Goal: Browse casually

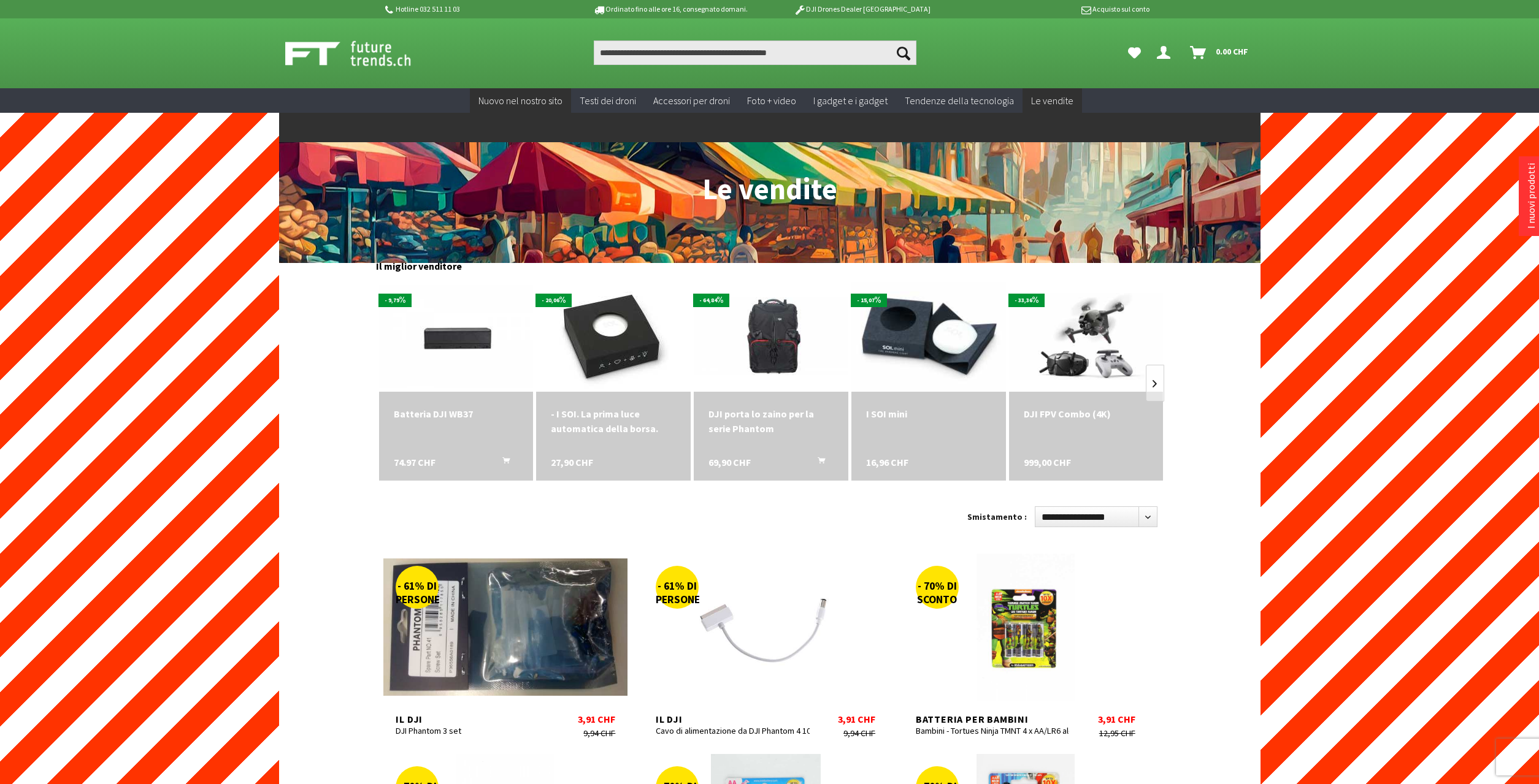
click at [516, 106] on link "Nuovo nel nostro sito" at bounding box center [520, 100] width 101 height 25
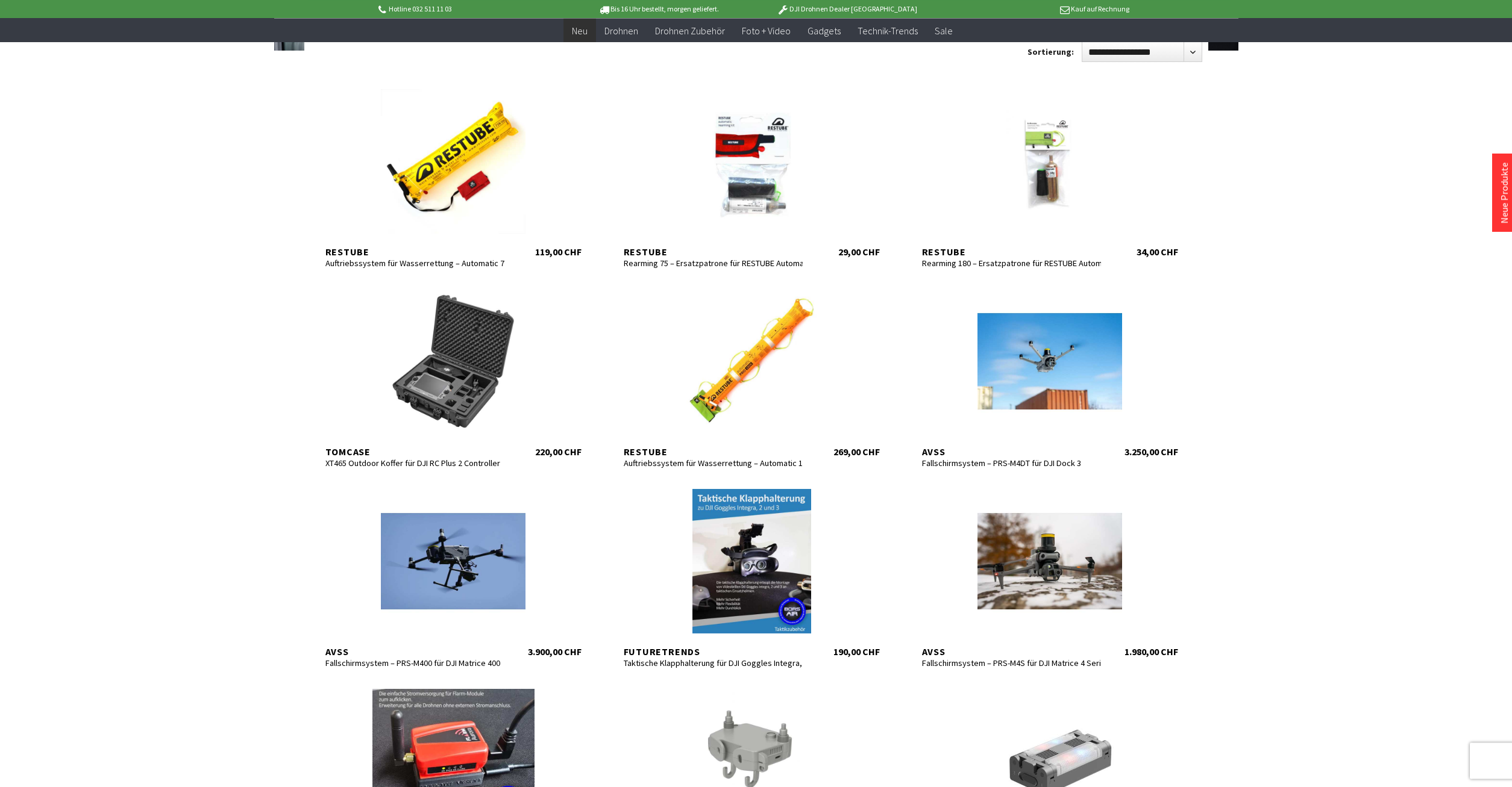
scroll to position [185, 0]
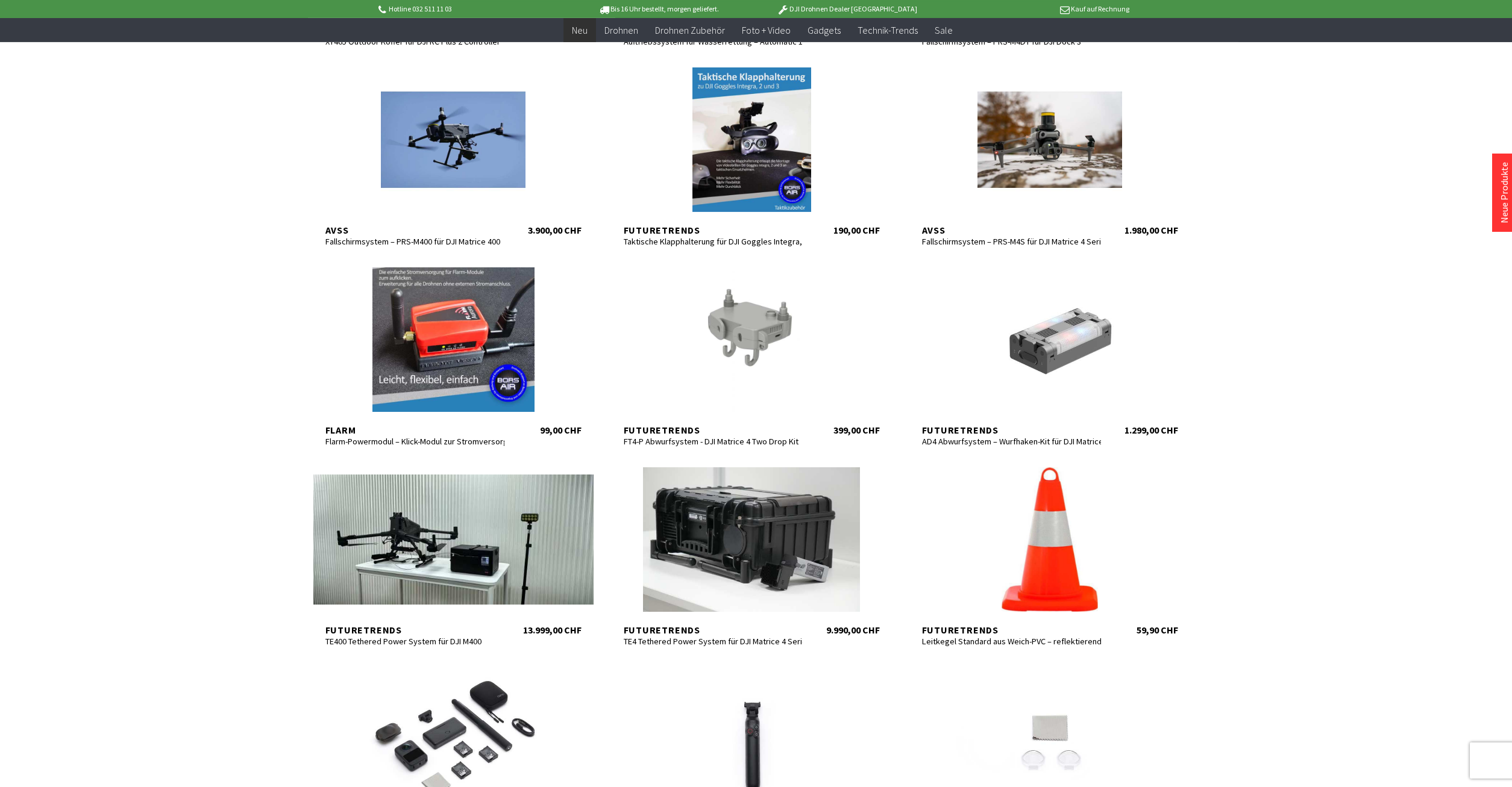
scroll to position [614, 0]
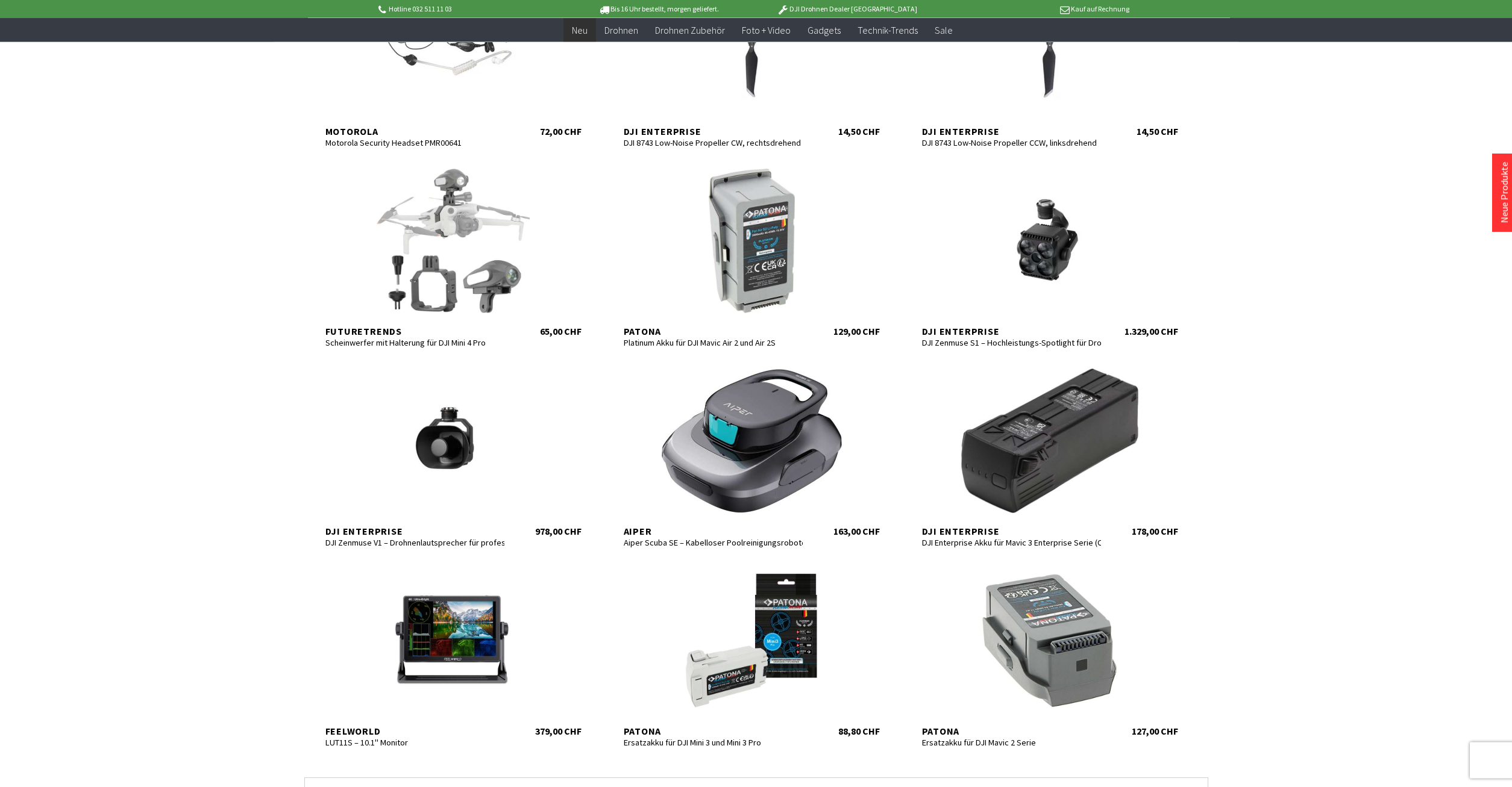
scroll to position [4239, 0]
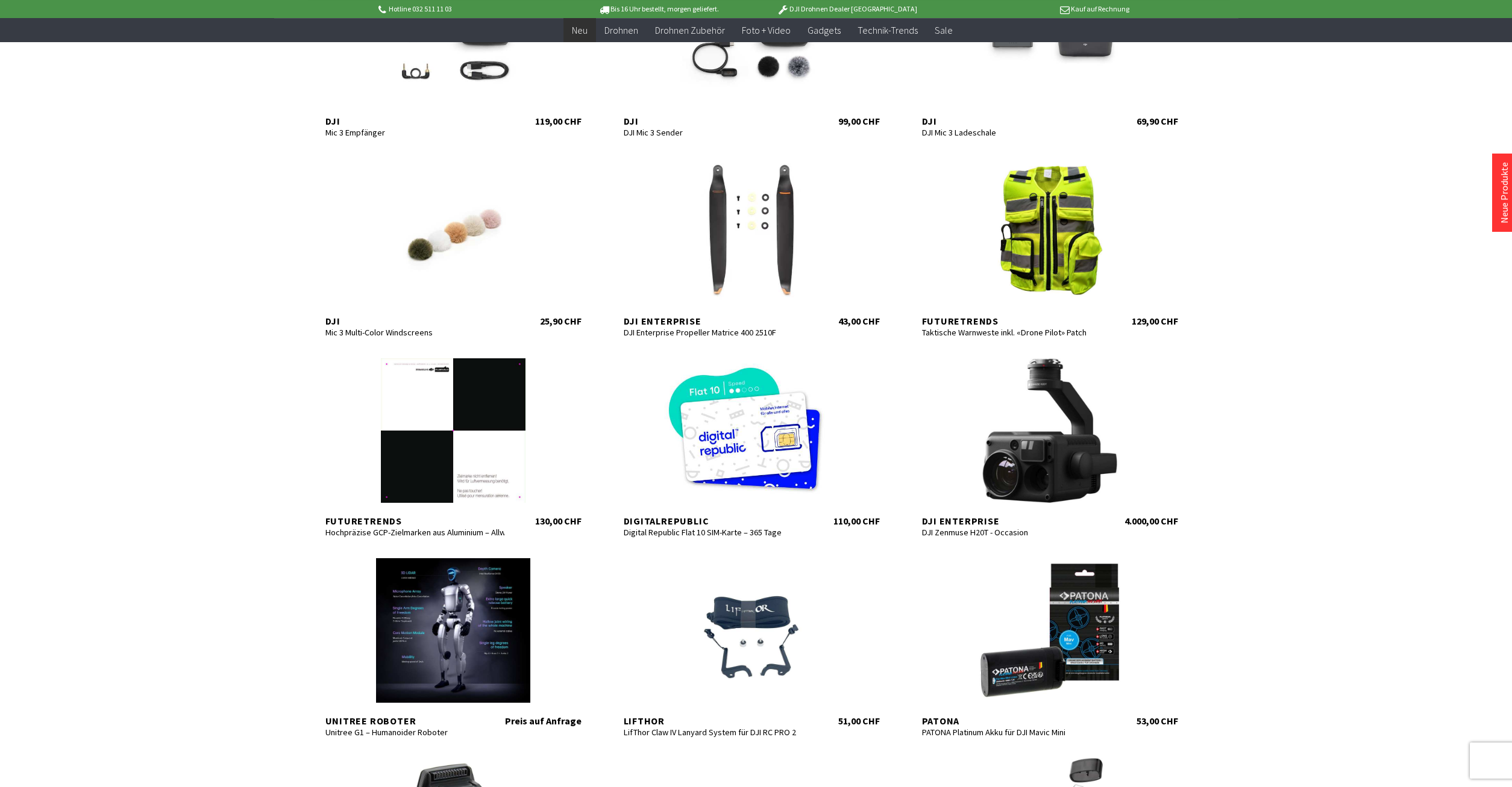
scroll to position [1843, 0]
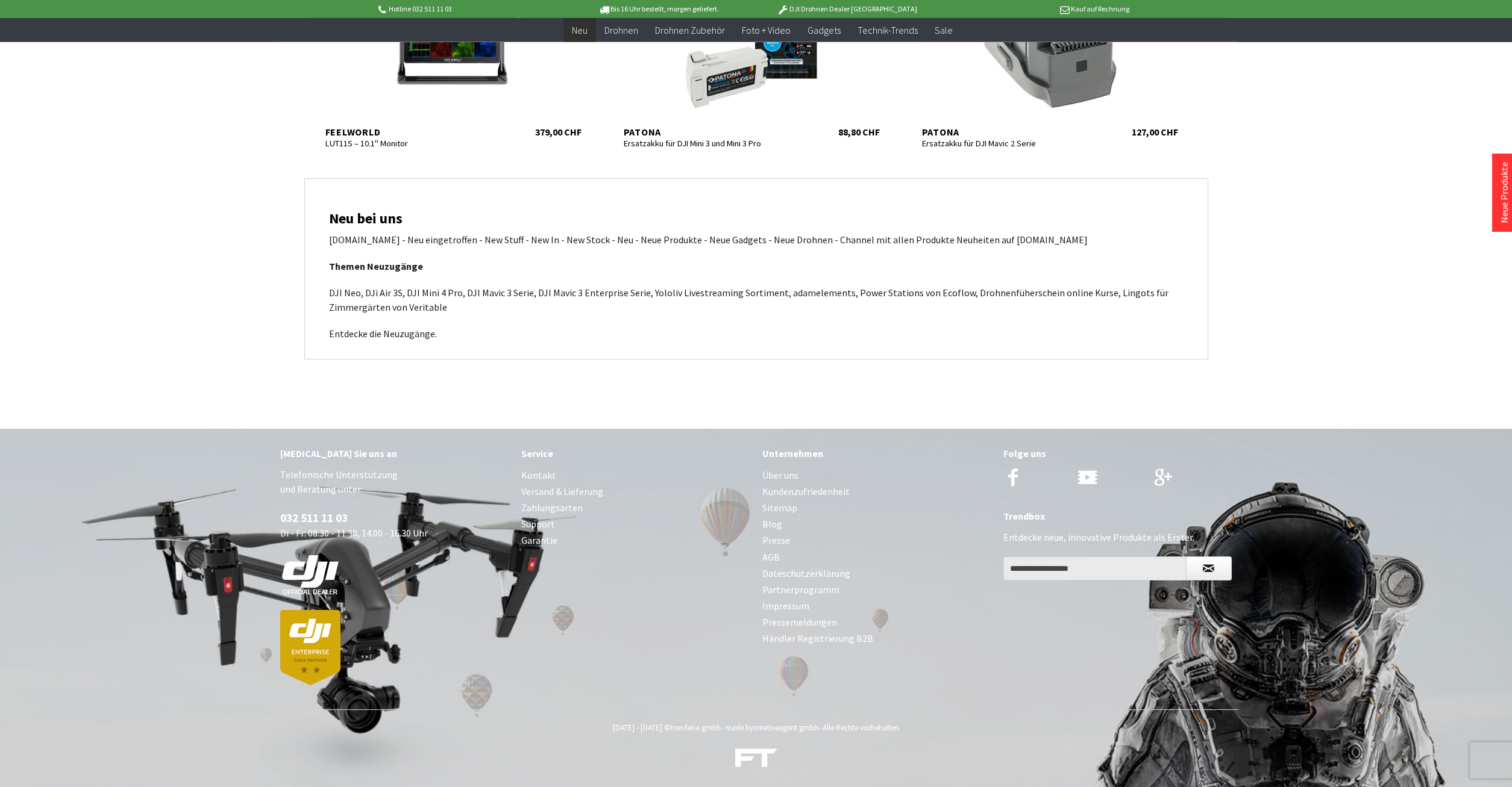
scroll to position [4703, 0]
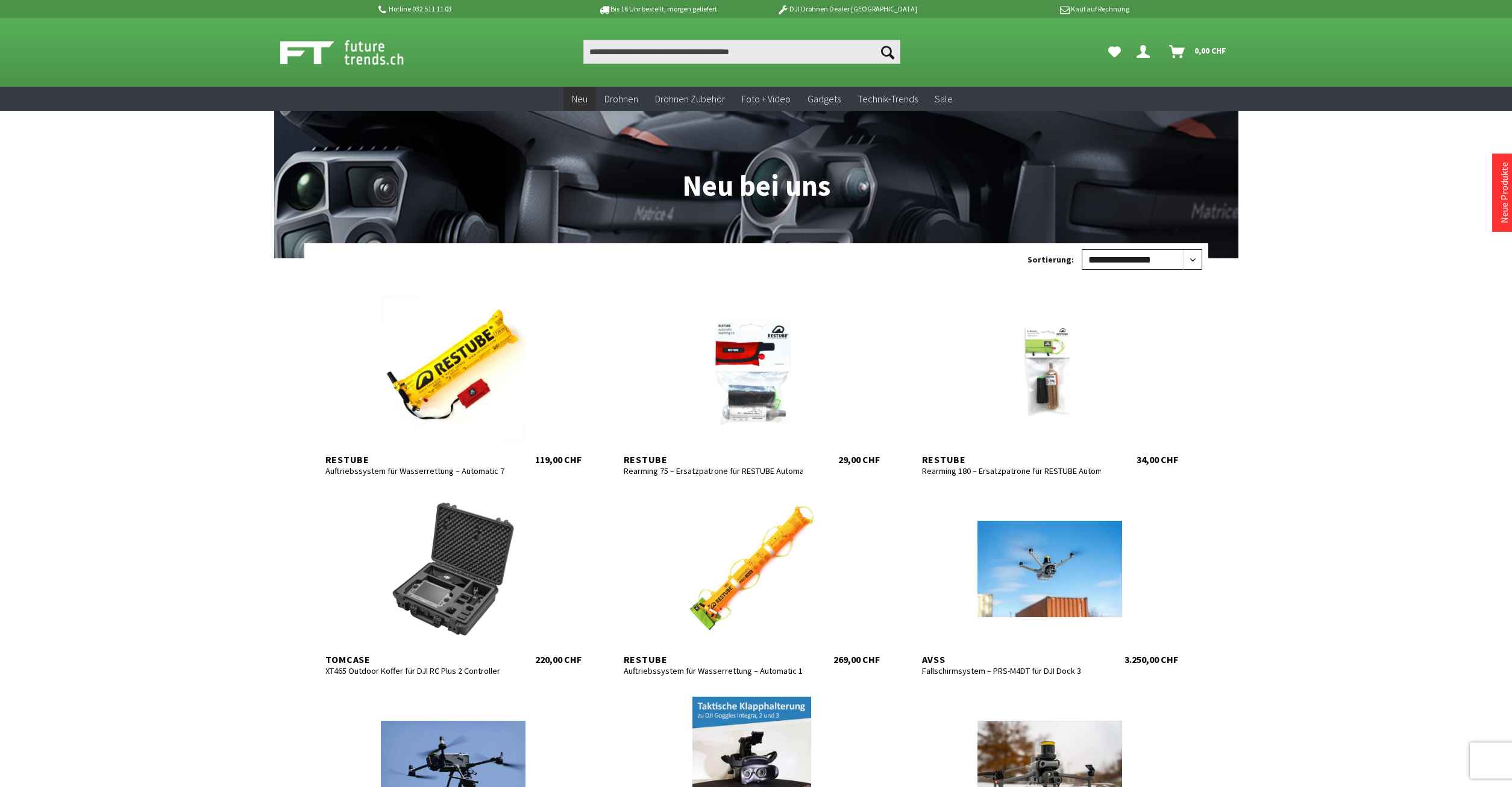
click at [1081, 250] on select "**********" at bounding box center [1142, 260] width 121 height 21
click at [1195, 263] on select "**********" at bounding box center [1142, 260] width 121 height 21
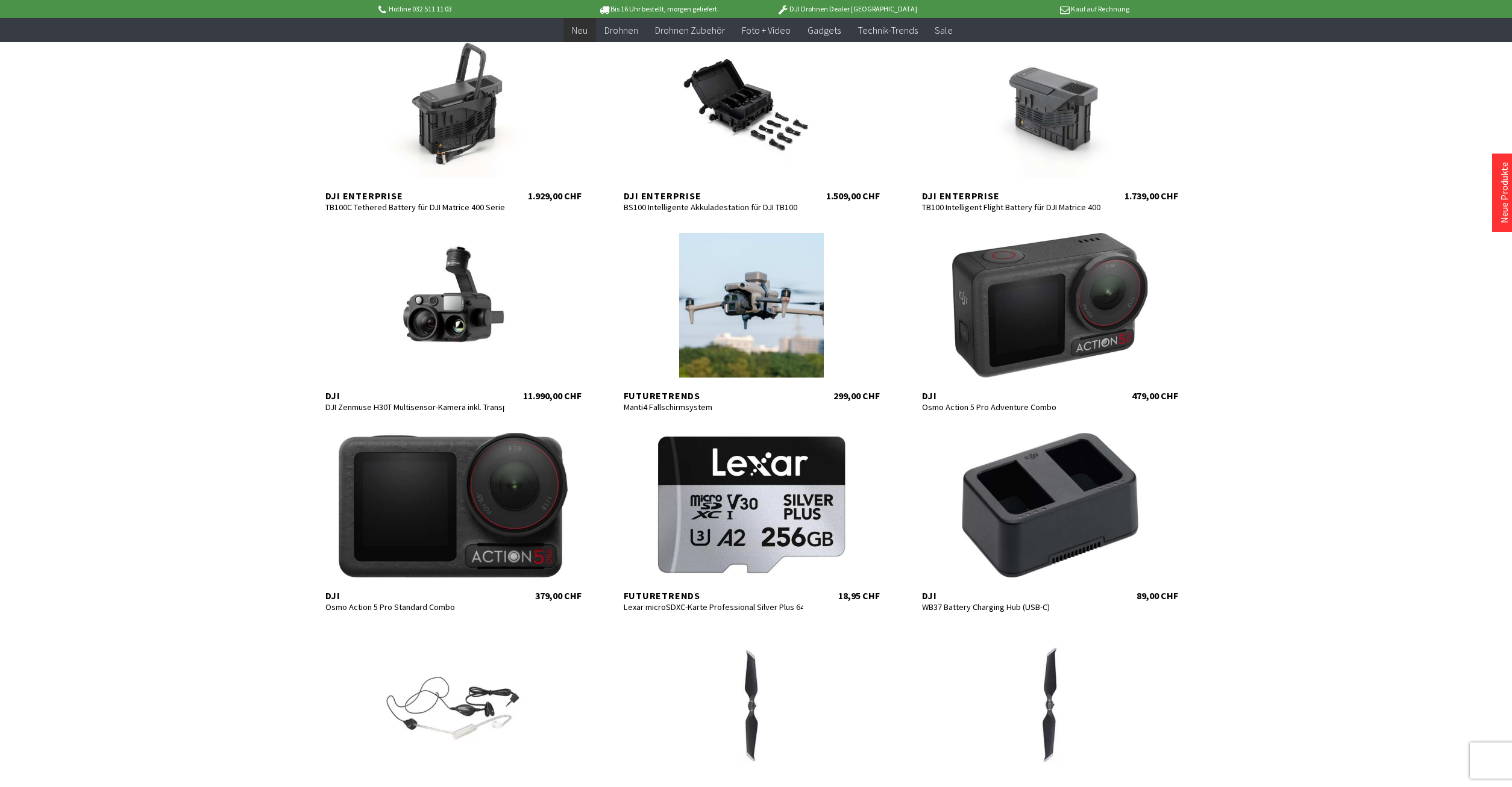
scroll to position [3520, 0]
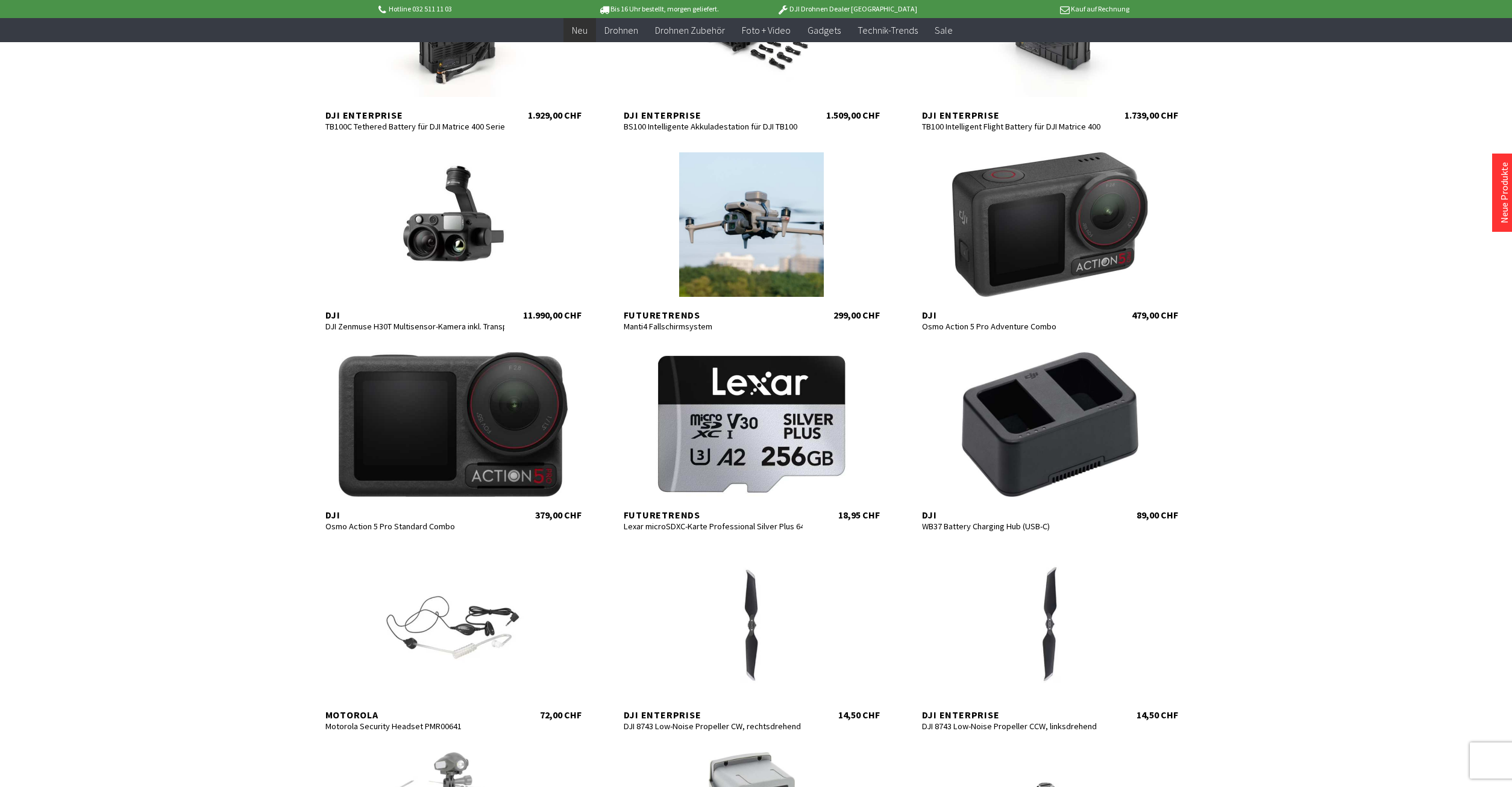
scroll to position [2708, 0]
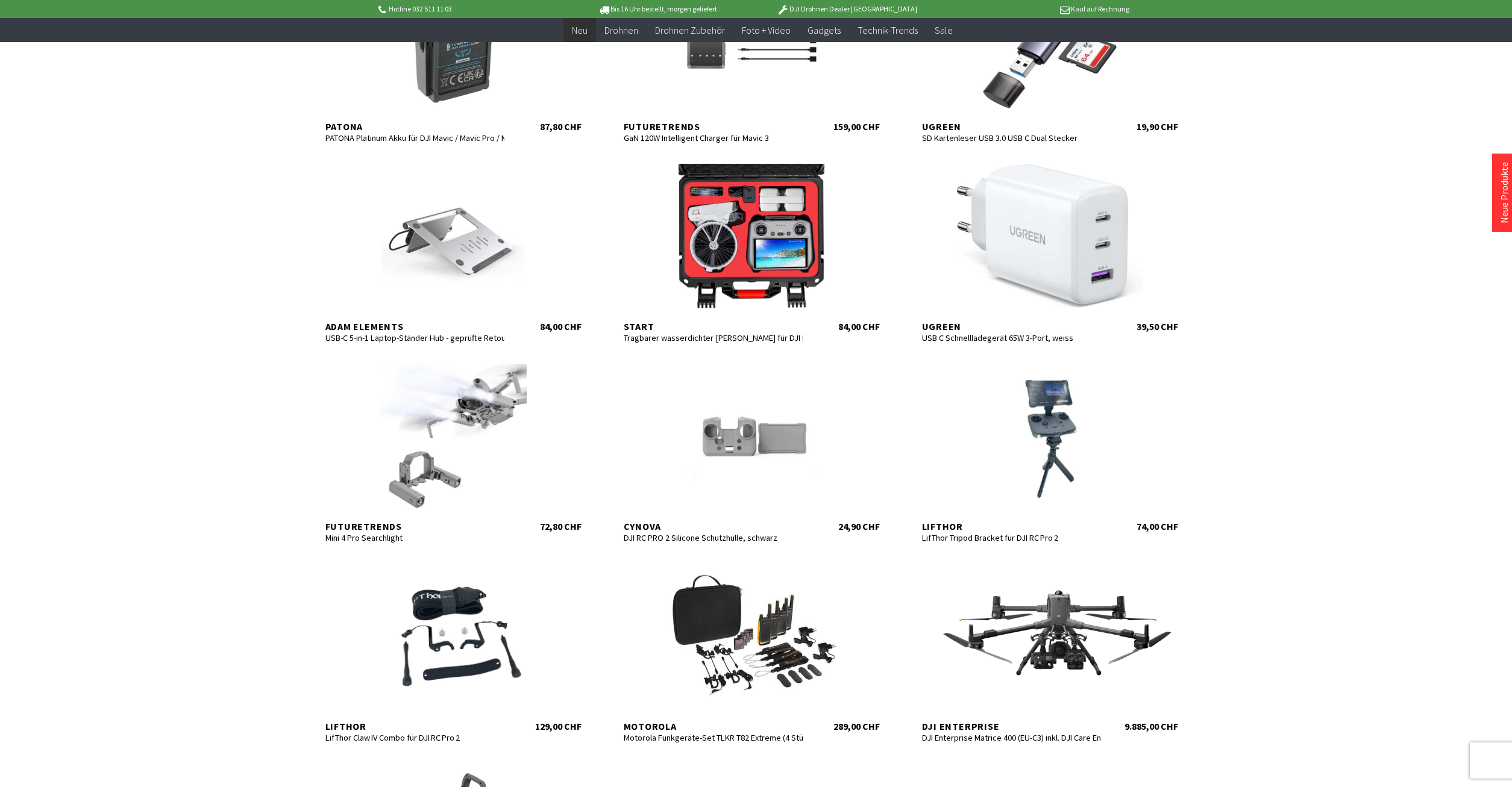
scroll to position [1901, 0]
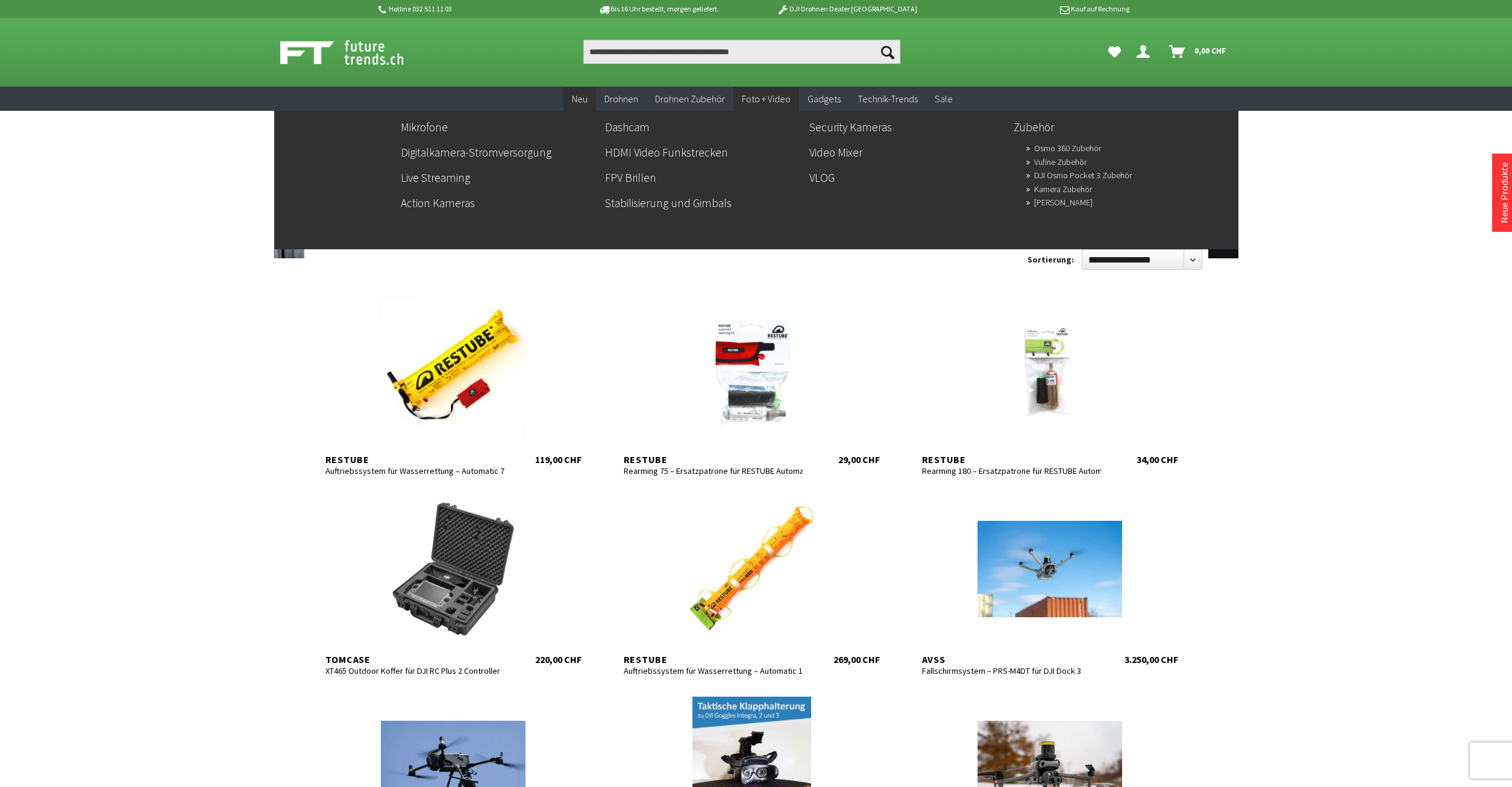
click at [766, 97] on span "Foto + Video" at bounding box center [766, 98] width 49 height 12
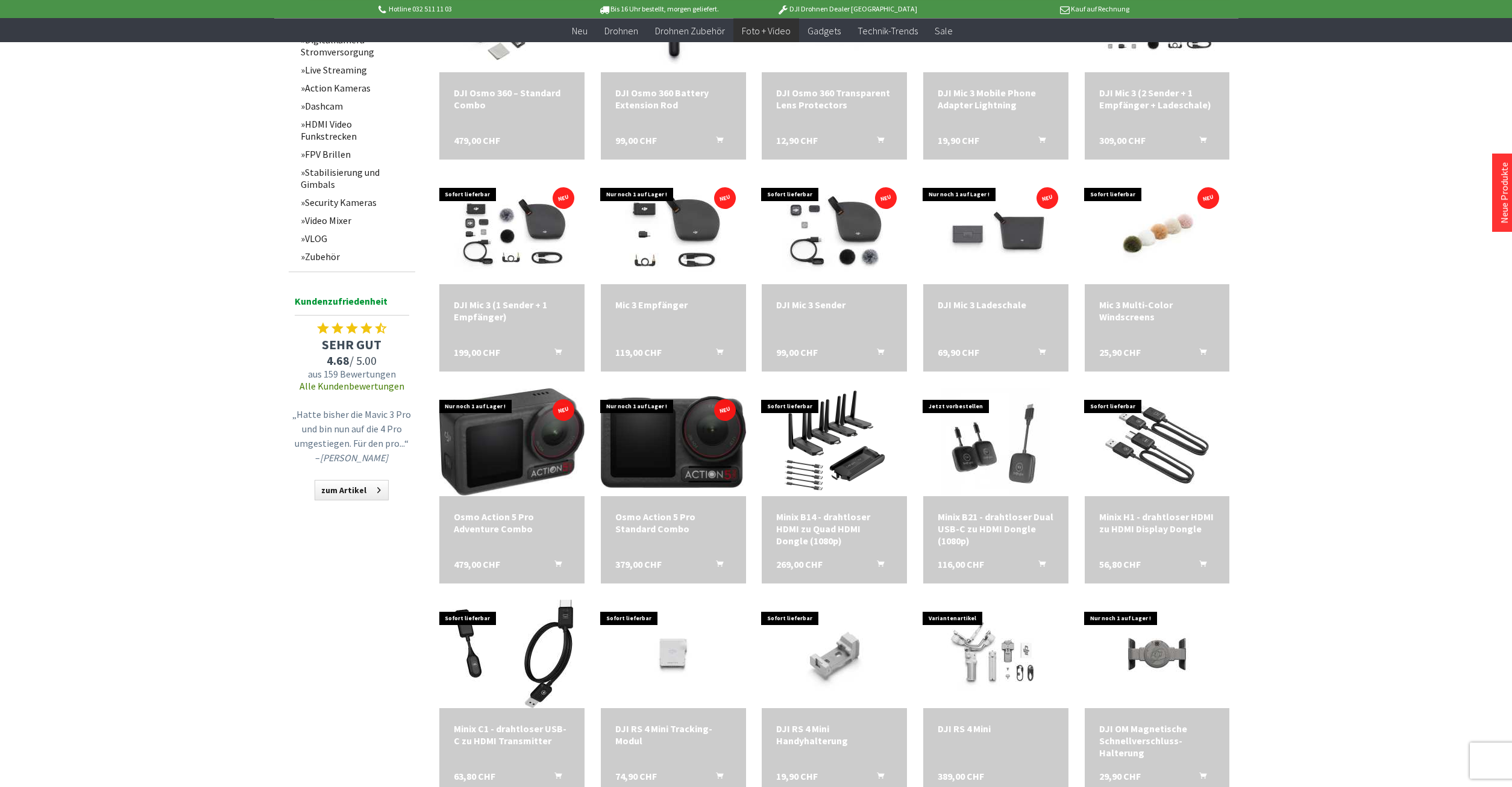
scroll to position [737, 0]
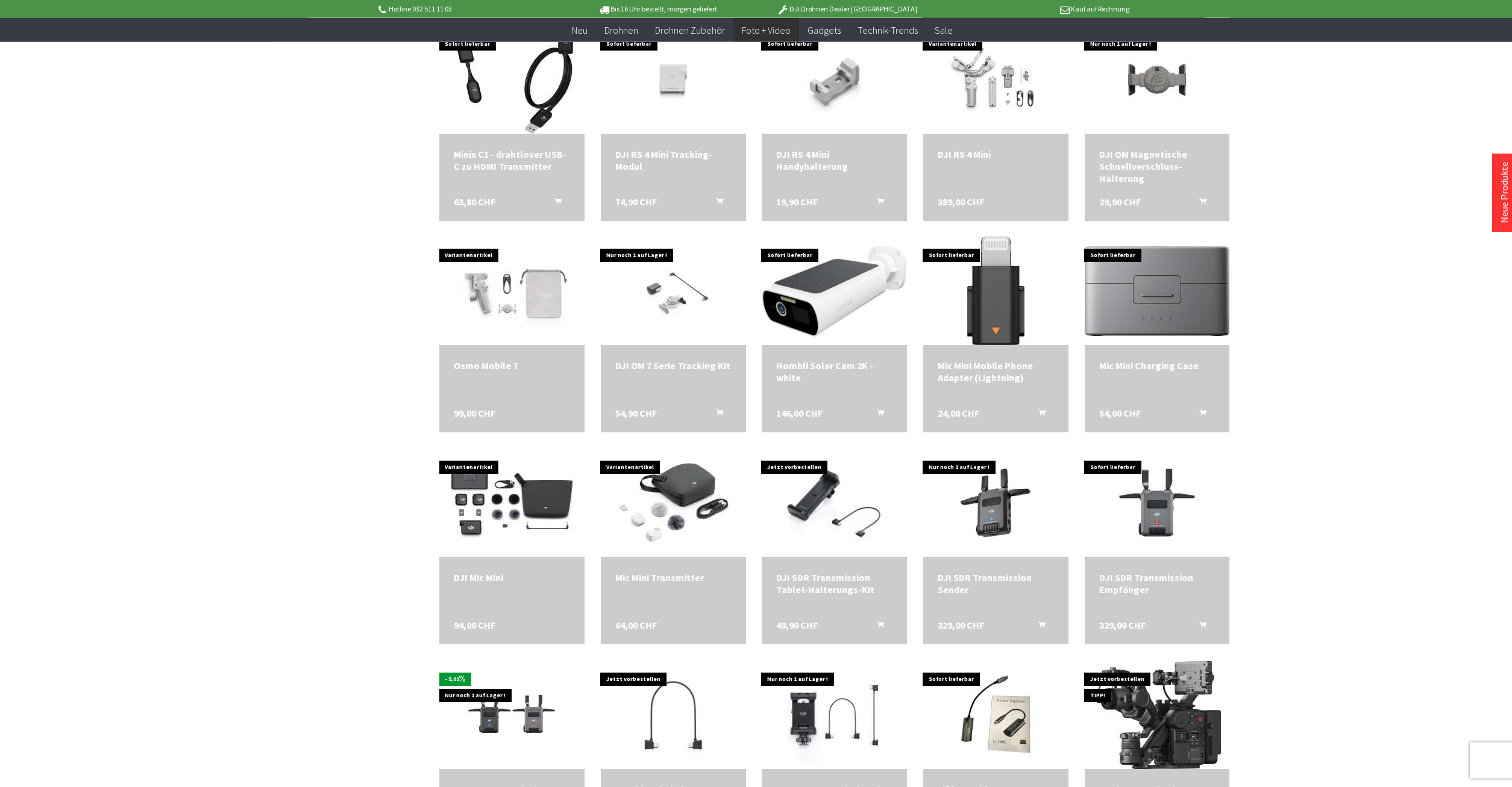
scroll to position [1351, 0]
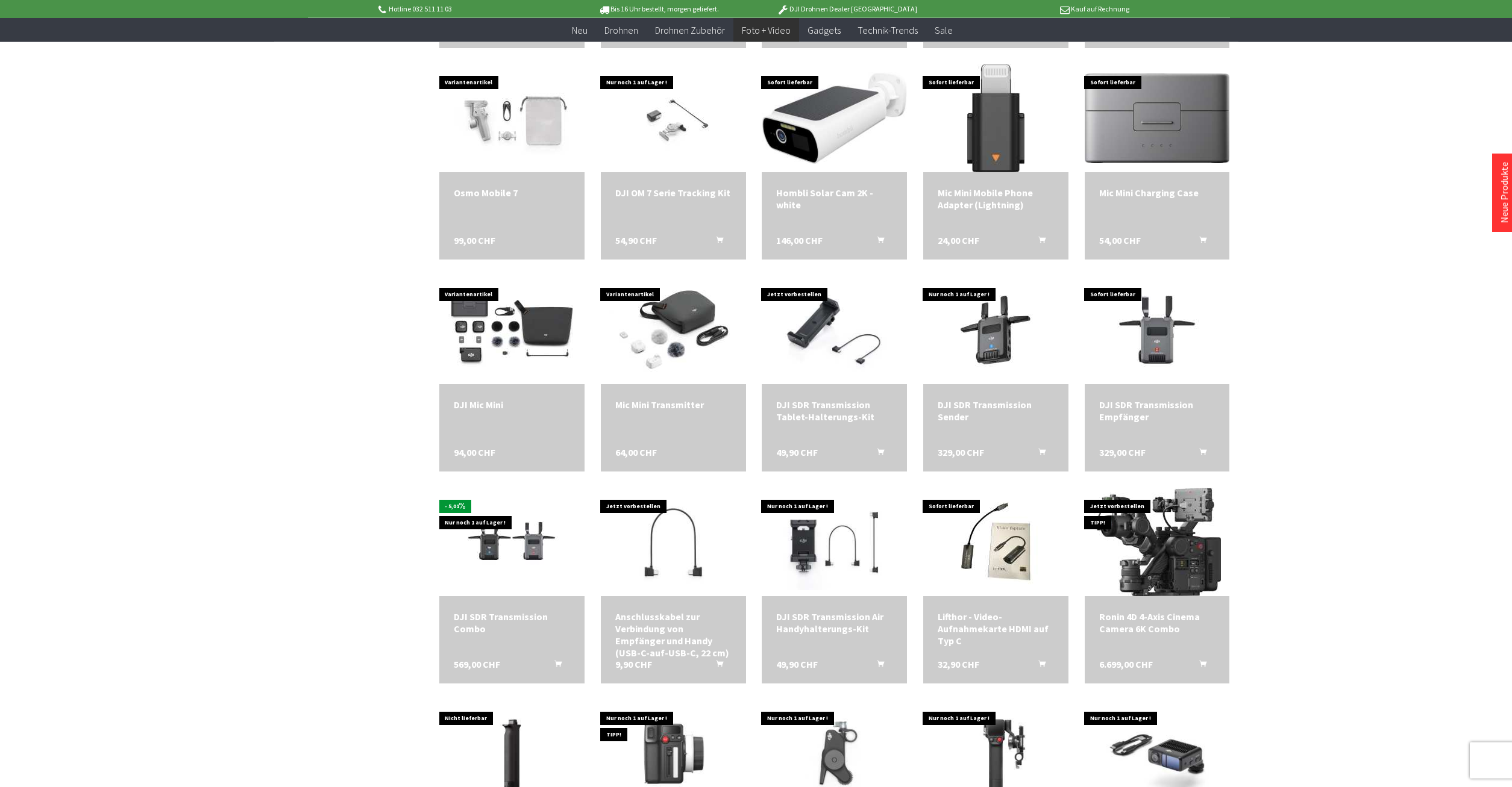
scroll to position [1474, 0]
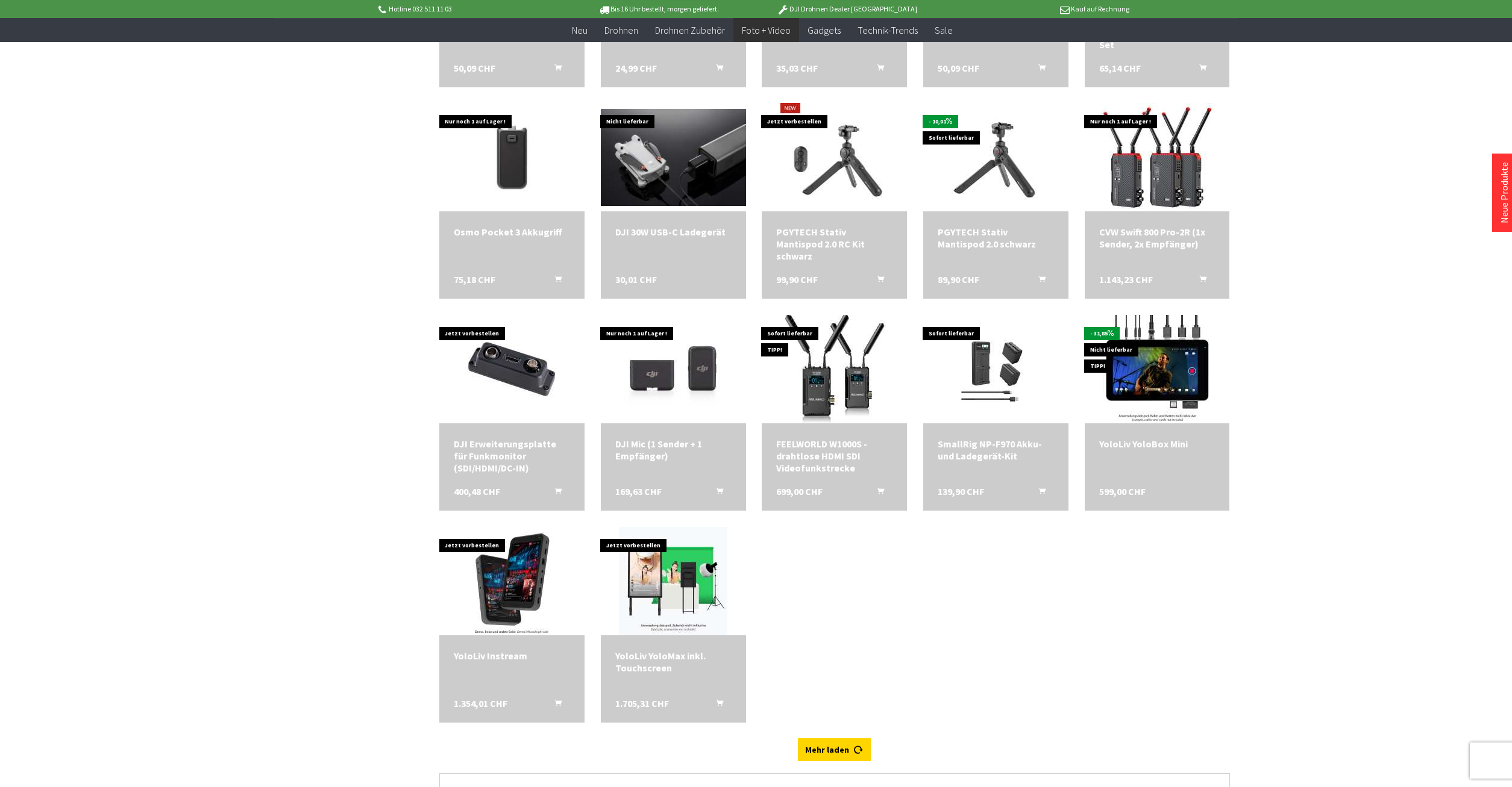
scroll to position [3318, 0]
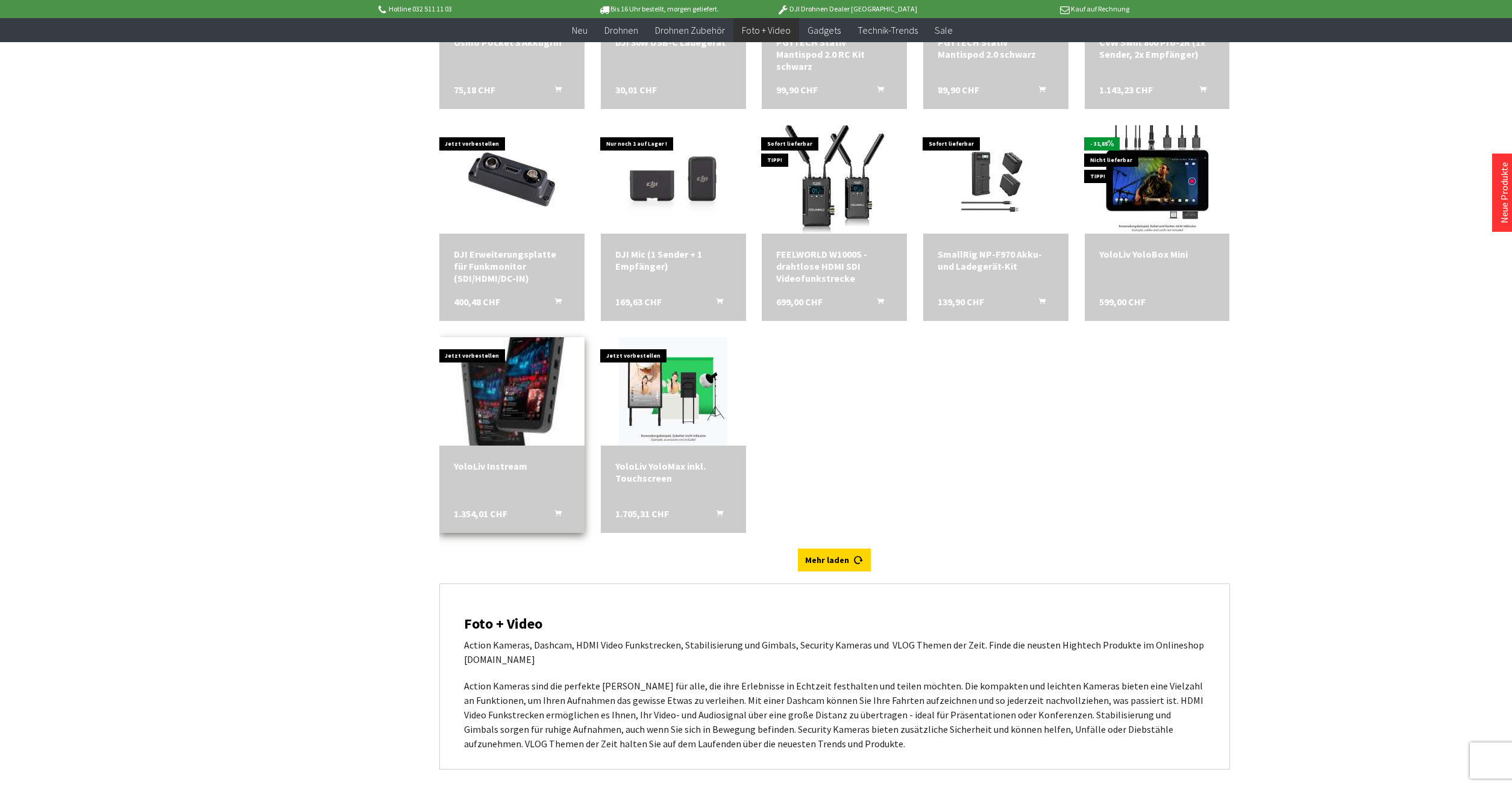
click at [519, 372] on img at bounding box center [511, 391] width 151 height 151
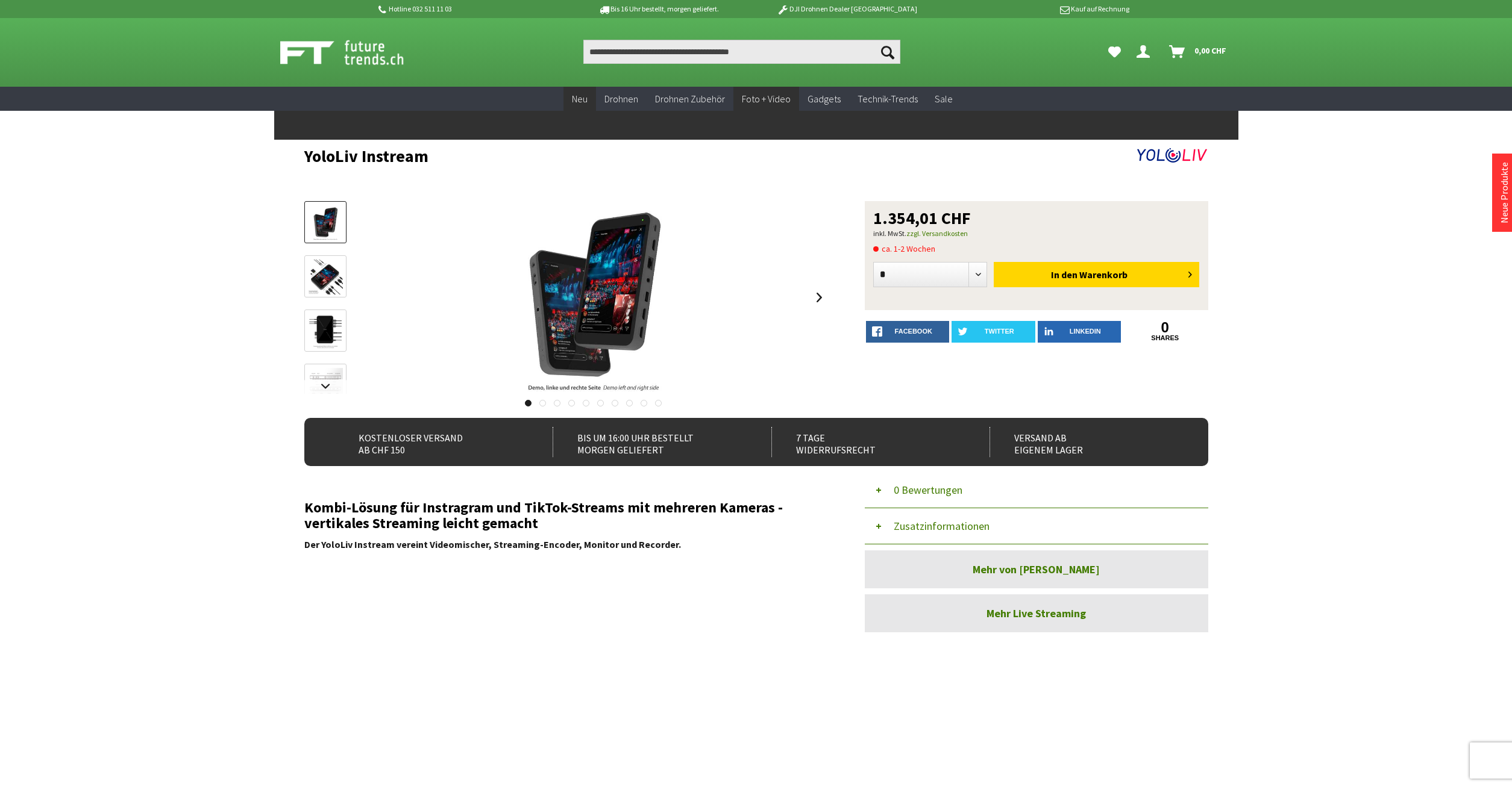
click at [582, 101] on span "Neu" at bounding box center [580, 98] width 16 height 12
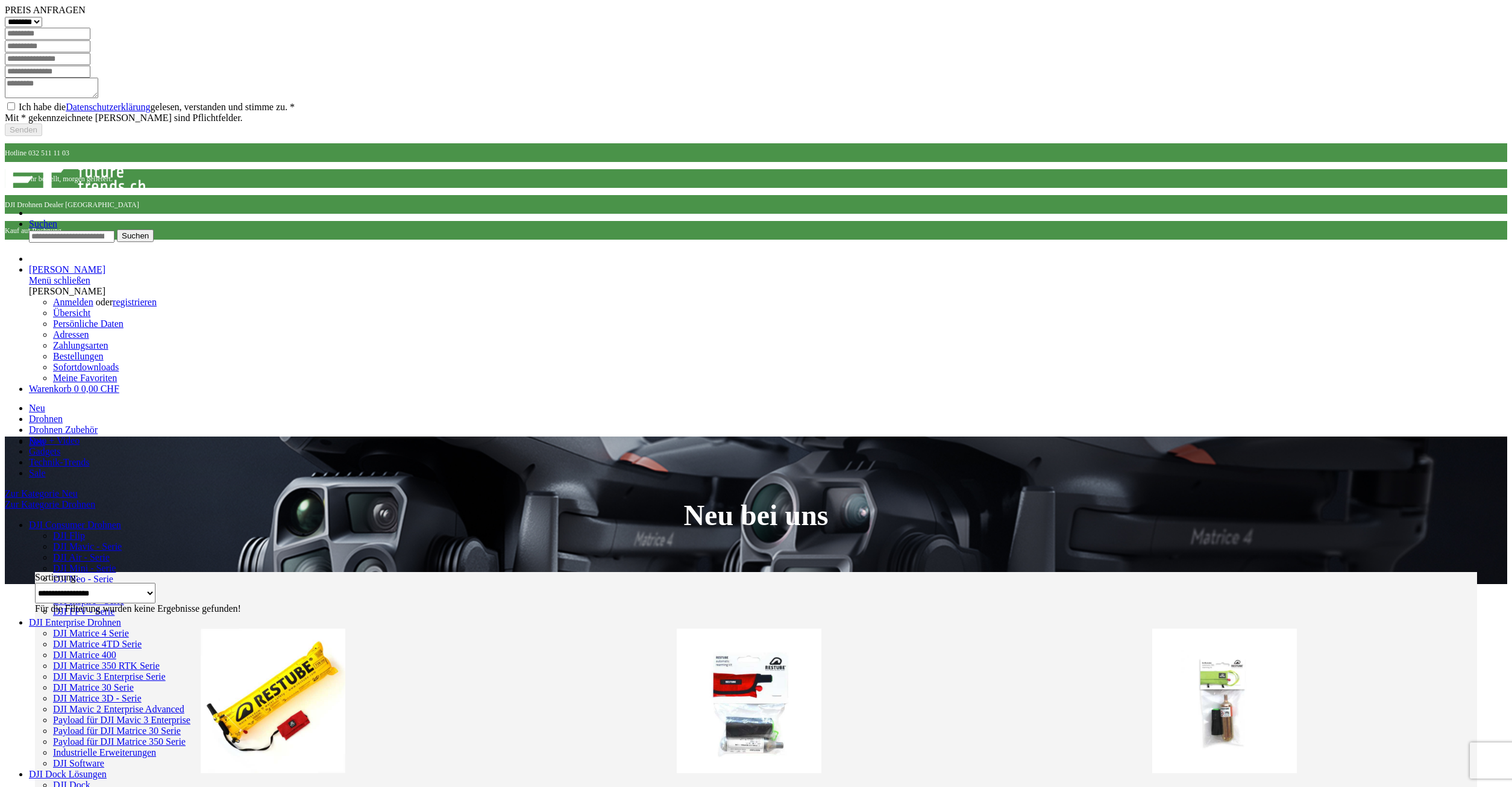
click at [60, 446] on span "Gadgets" at bounding box center [44, 451] width 32 height 10
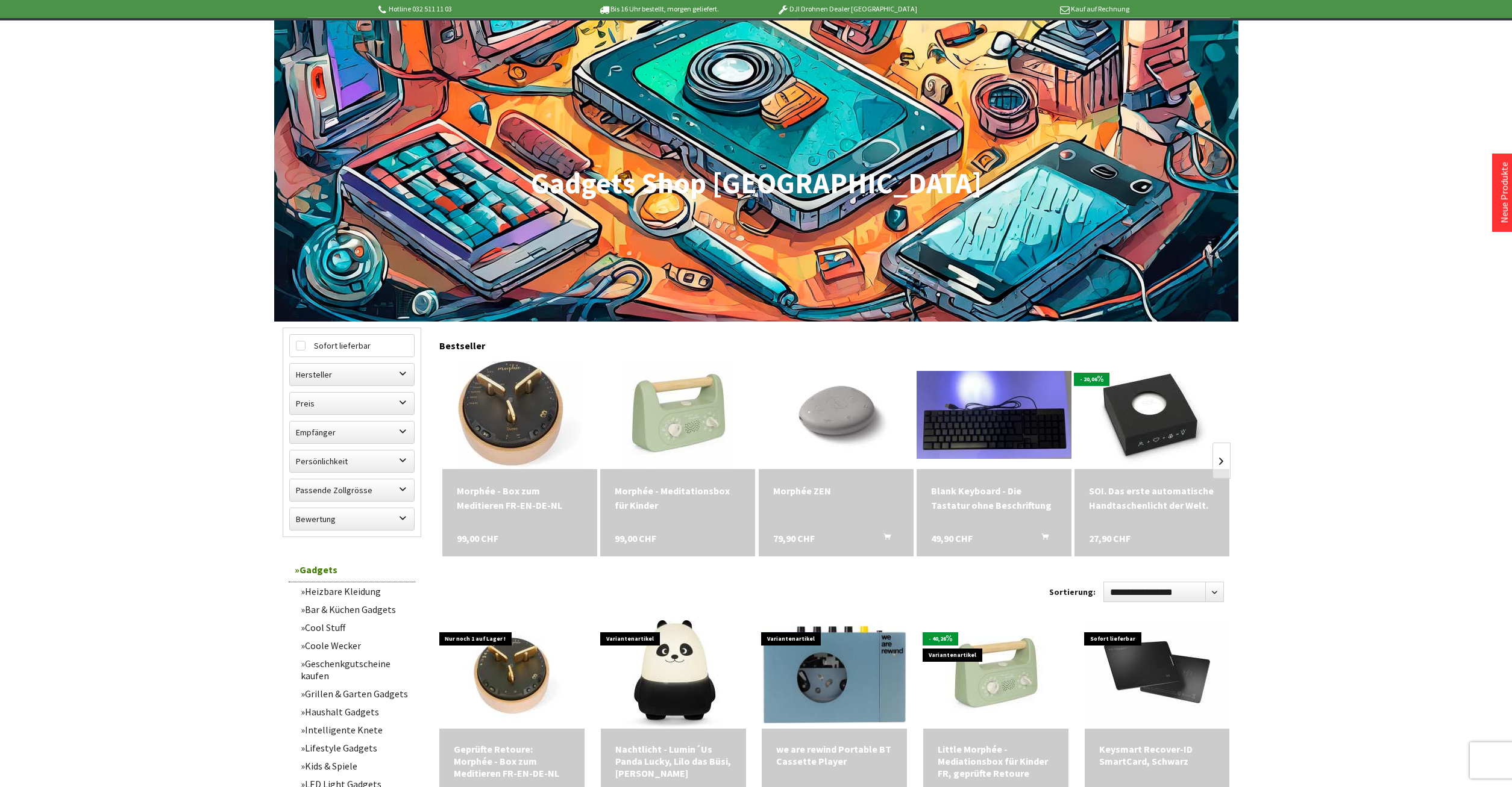
scroll to position [185, 0]
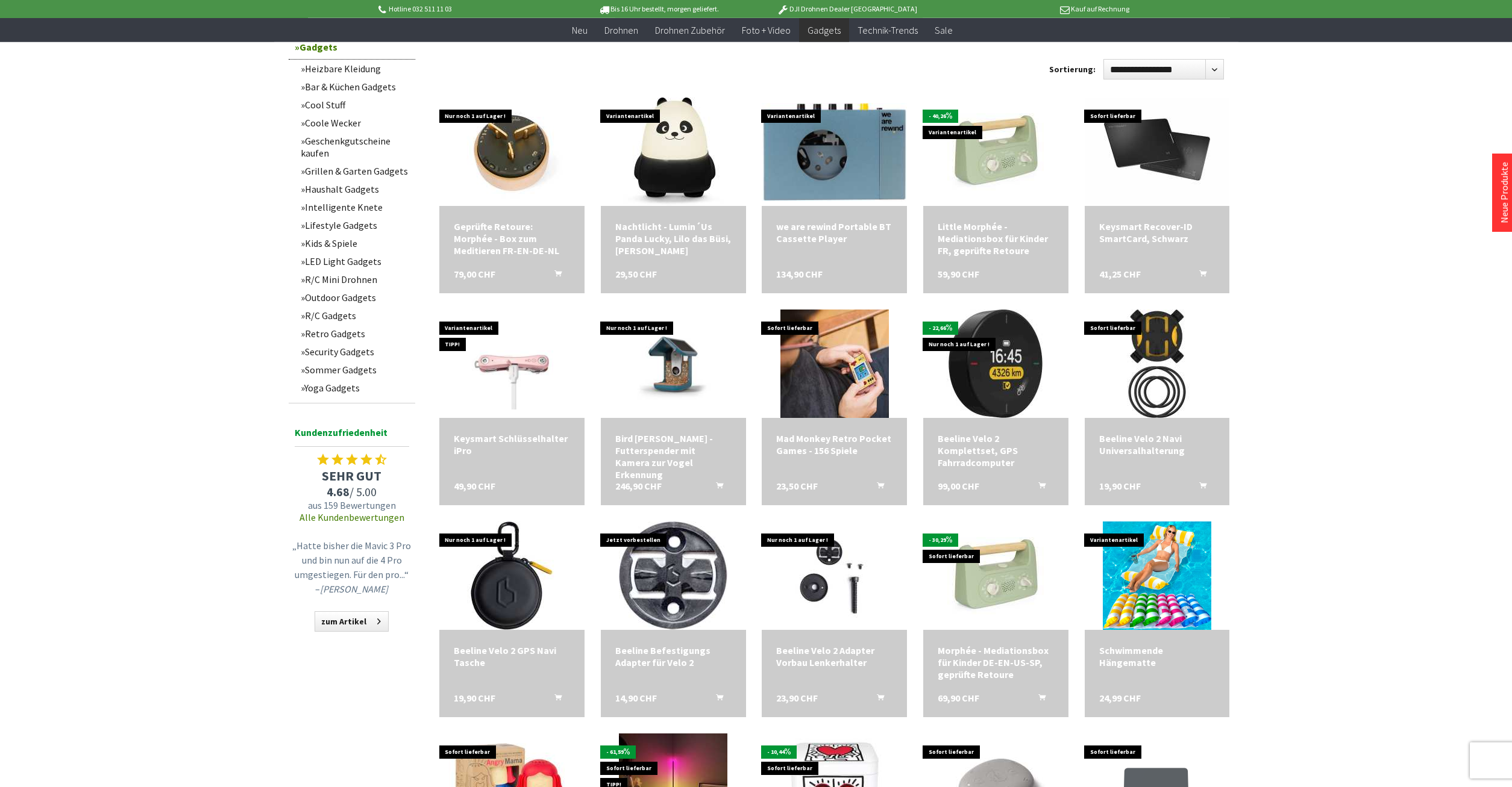
scroll to position [614, 0]
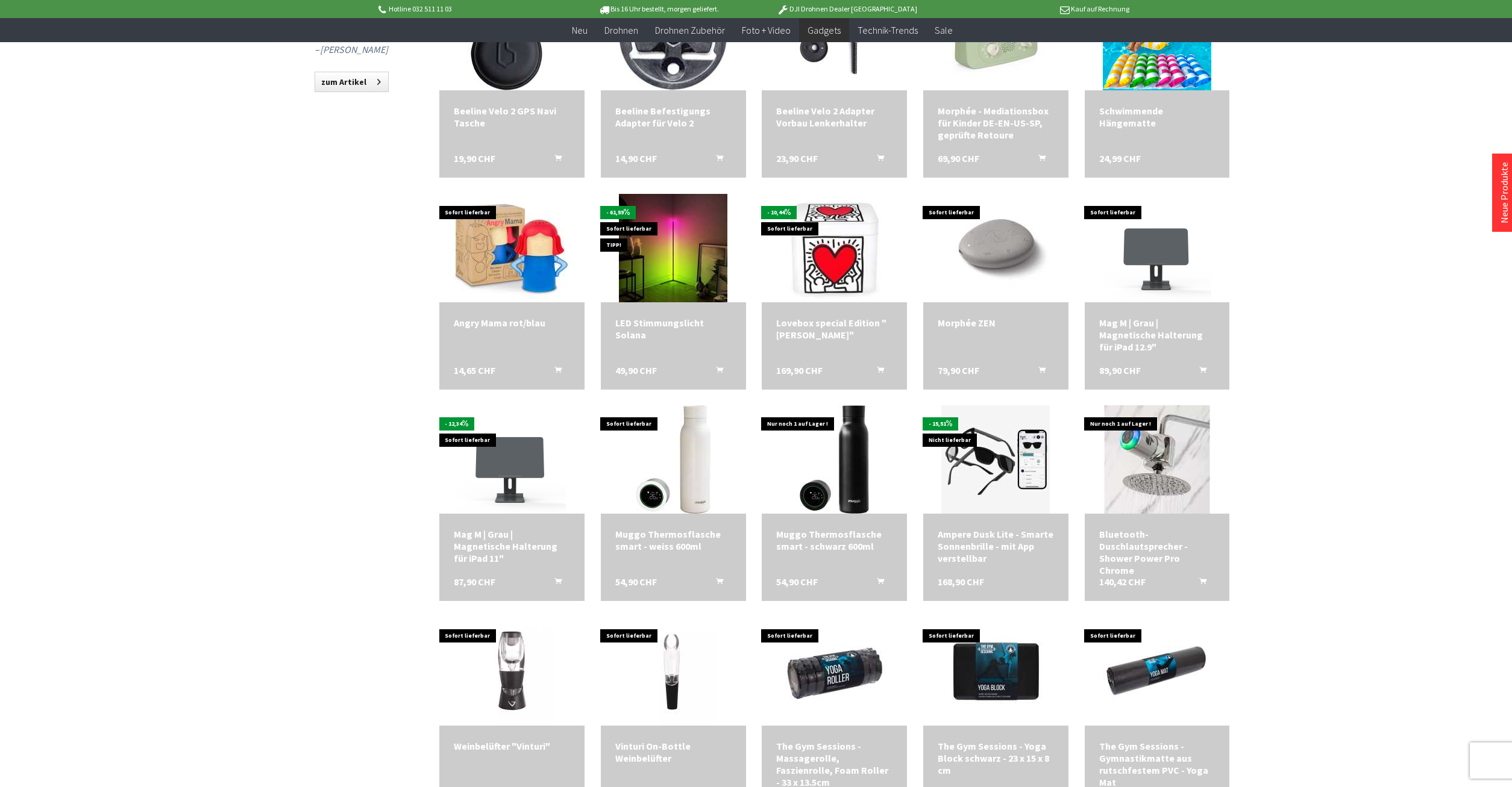
scroll to position [1167, 0]
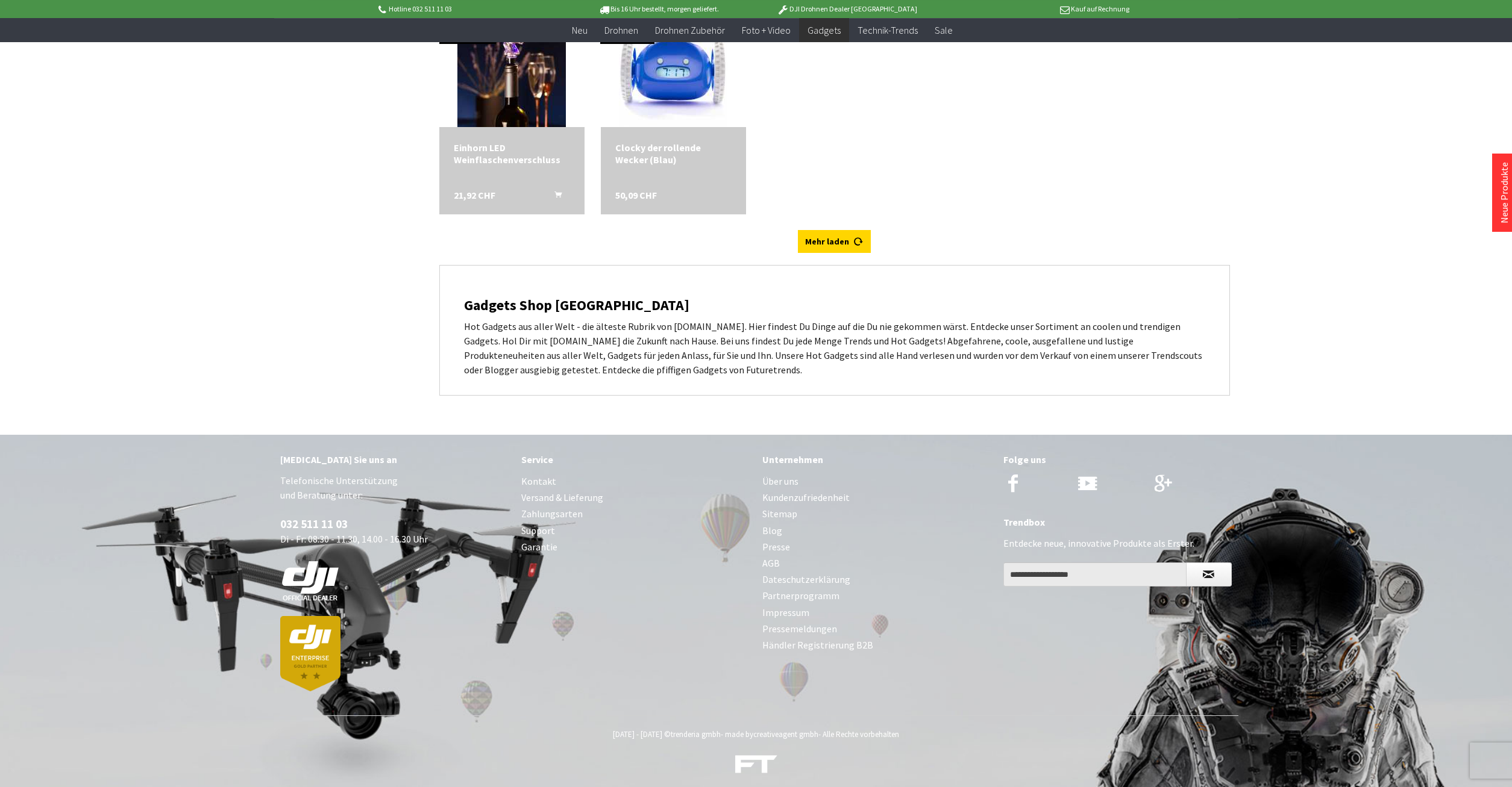
scroll to position [3641, 0]
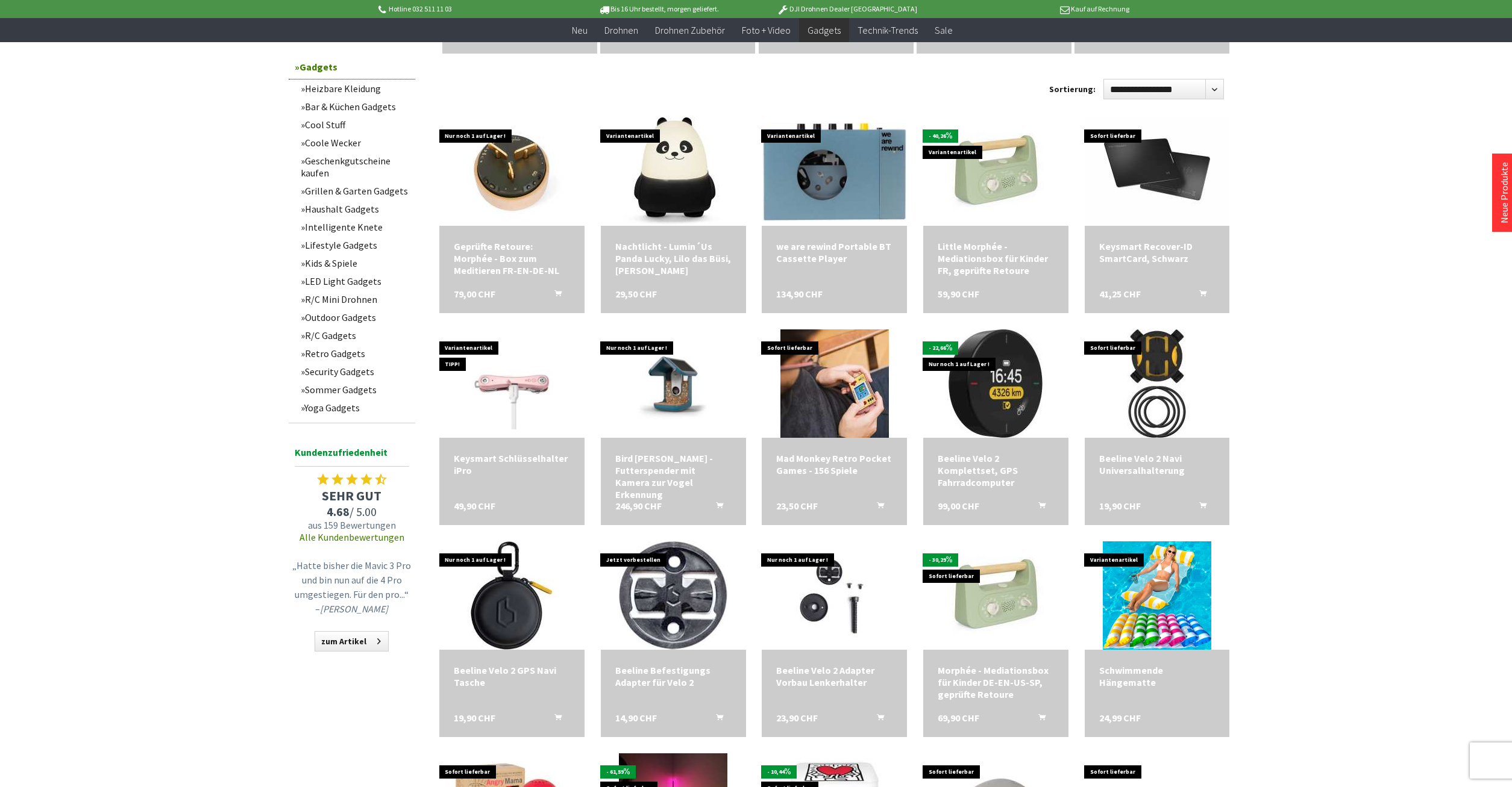
scroll to position [201, 0]
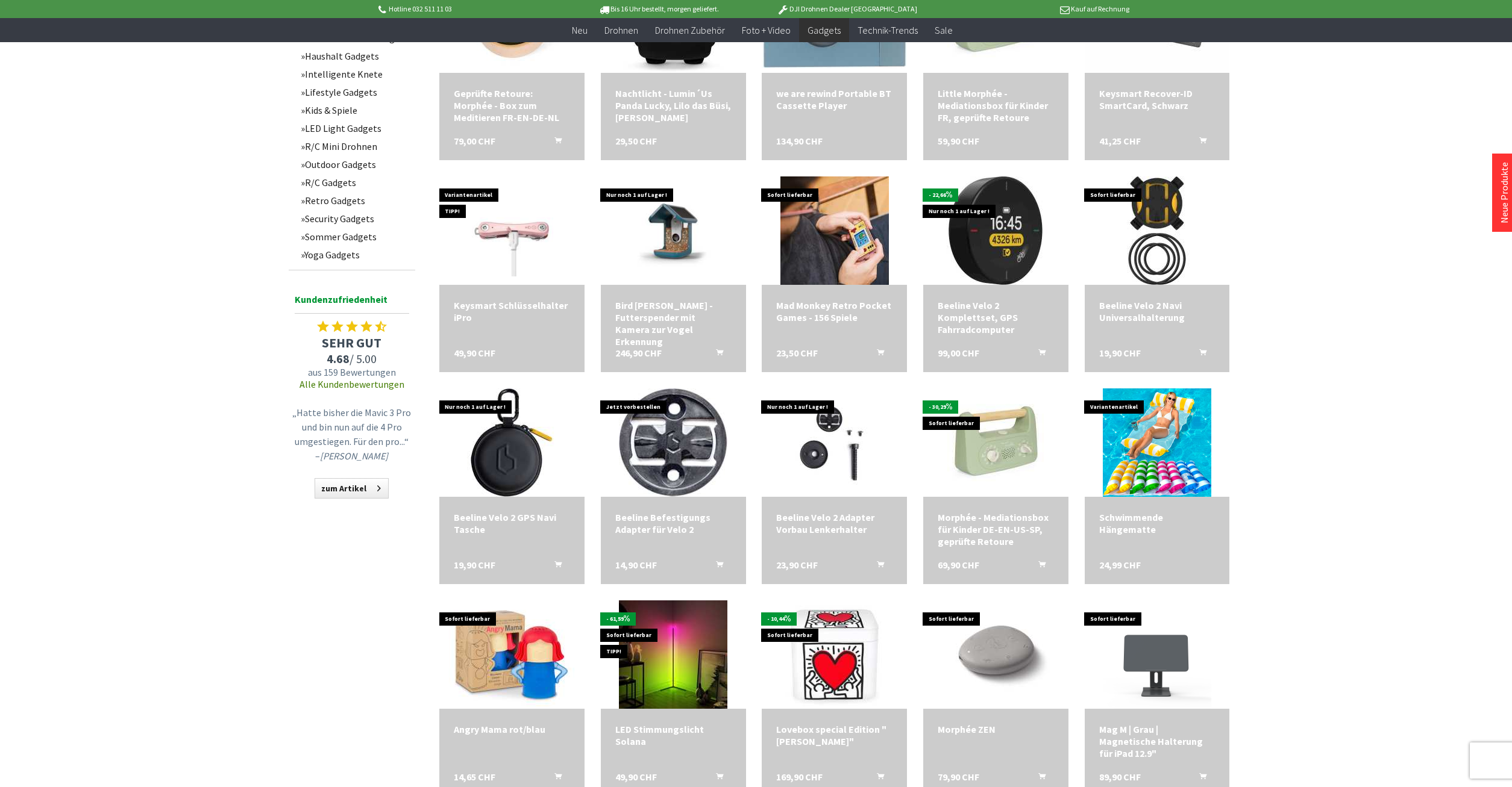
scroll to position [1362, 0]
